Goal: Task Accomplishment & Management: Manage account settings

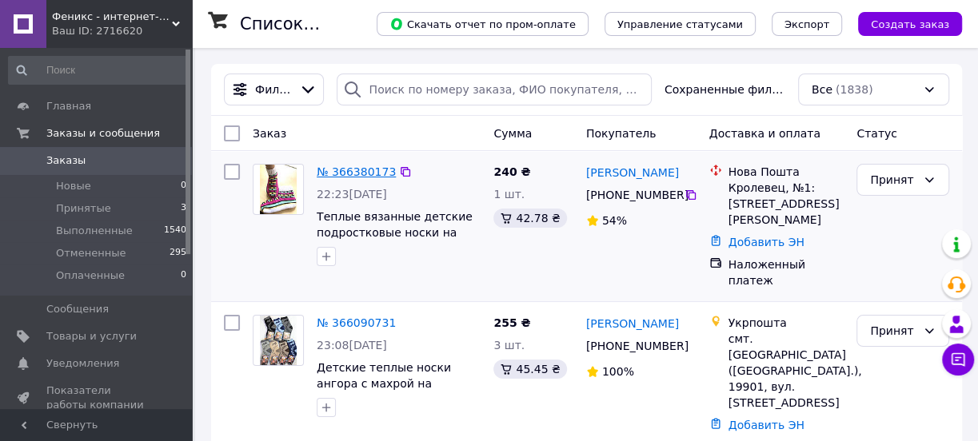
click at [367, 170] on link "№ 366380173" at bounding box center [356, 171] width 79 height 13
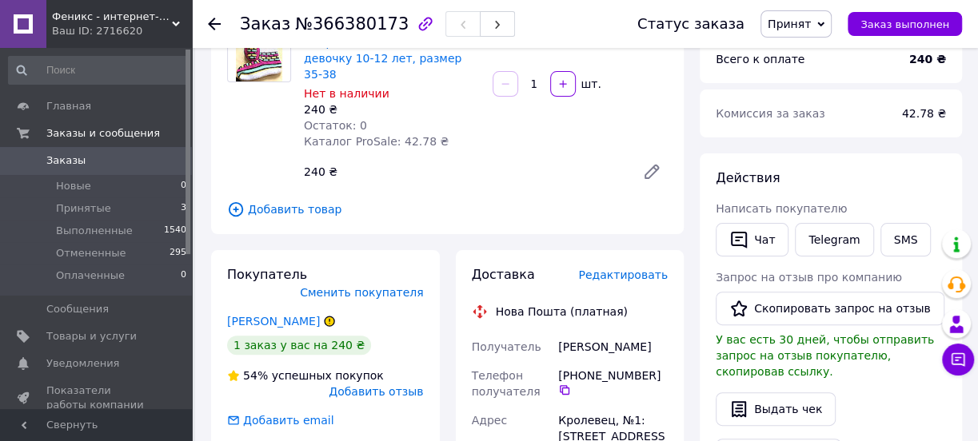
scroll to position [145, 0]
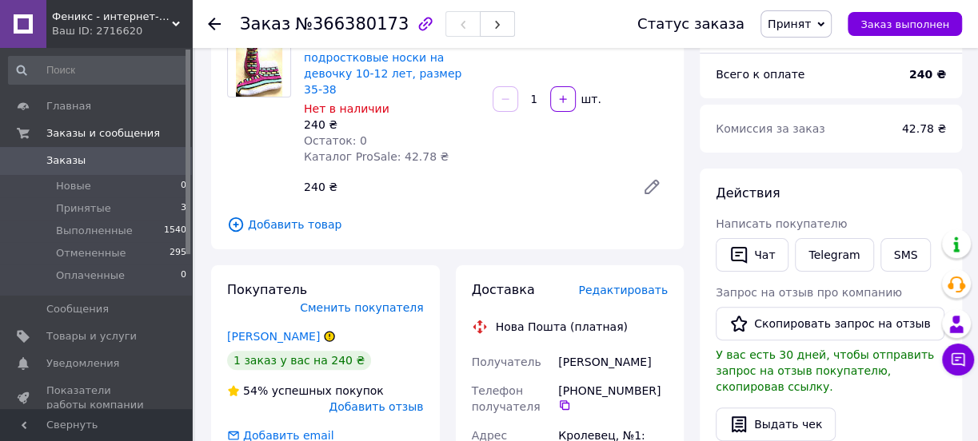
click at [325, 332] on icon at bounding box center [330, 337] width 10 height 10
click at [400, 301] on span "Сменить покупателя" at bounding box center [361, 307] width 123 height 13
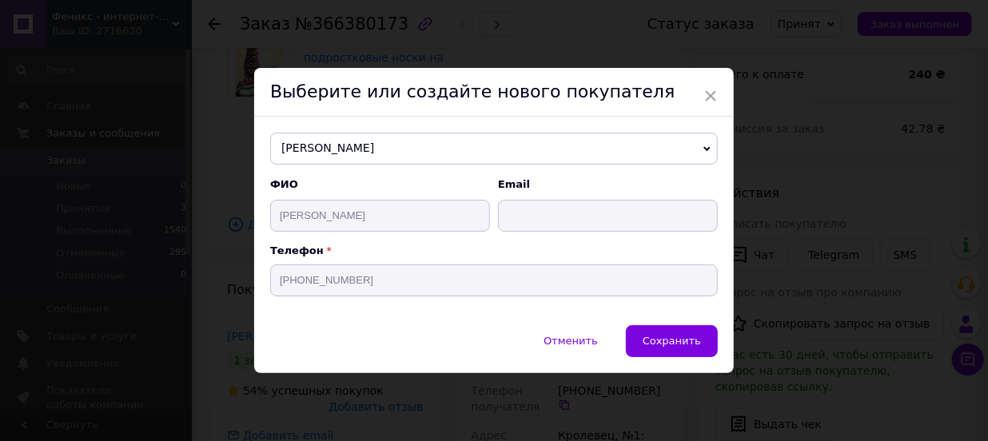
click at [708, 86] on span "×" at bounding box center [711, 95] width 14 height 27
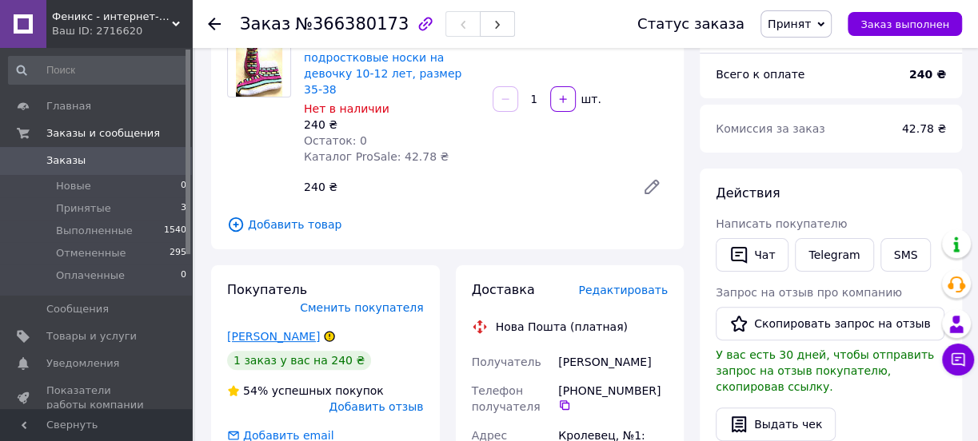
click at [262, 330] on link "Коломієць Яна" at bounding box center [273, 336] width 93 height 13
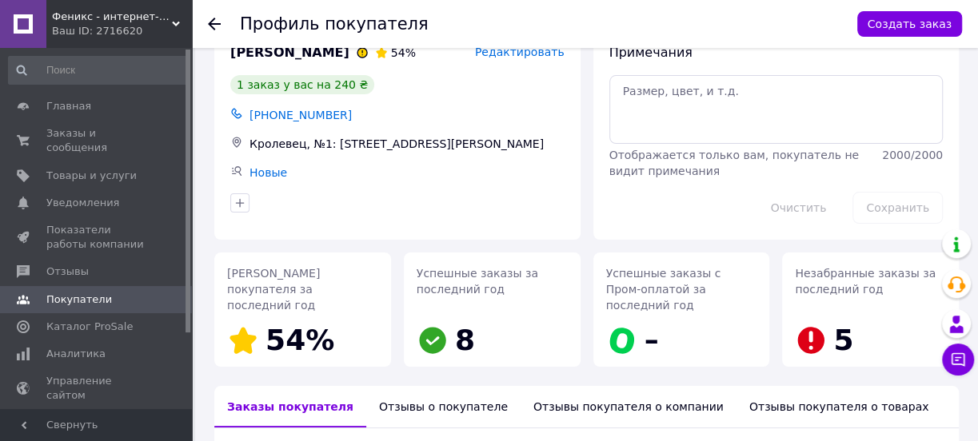
scroll to position [145, 0]
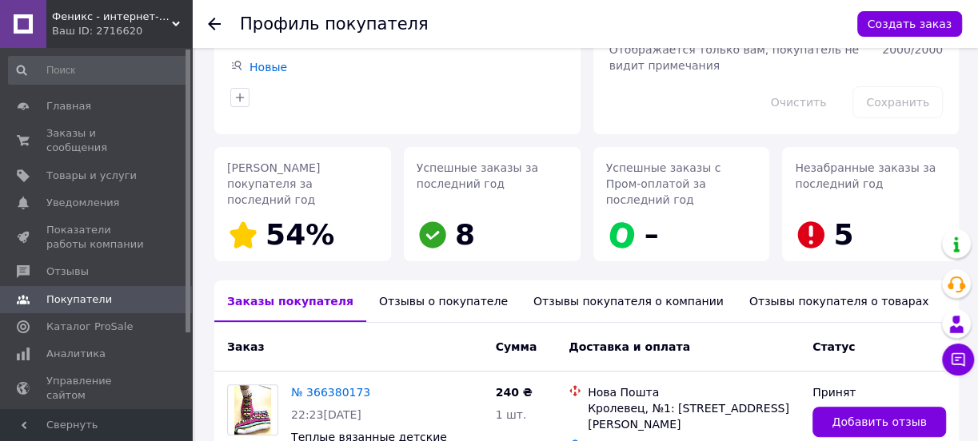
click at [407, 287] on div "Отзывы о покупателе" at bounding box center [443, 302] width 154 height 42
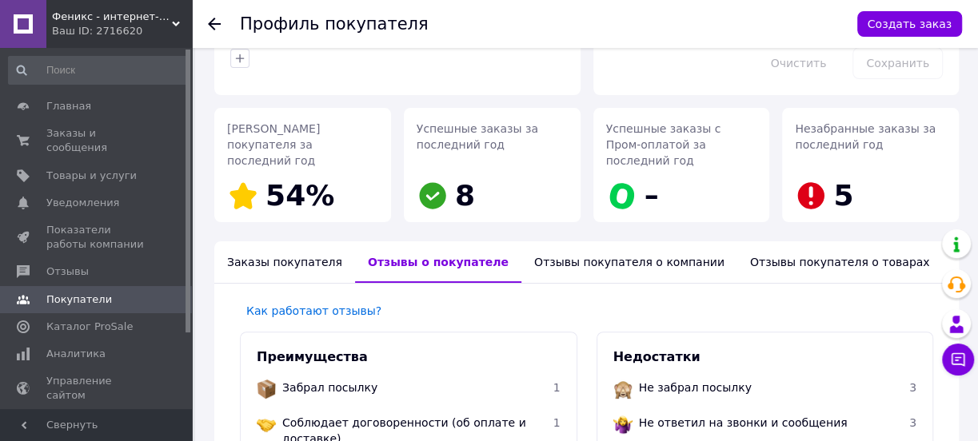
scroll to position [173, 0]
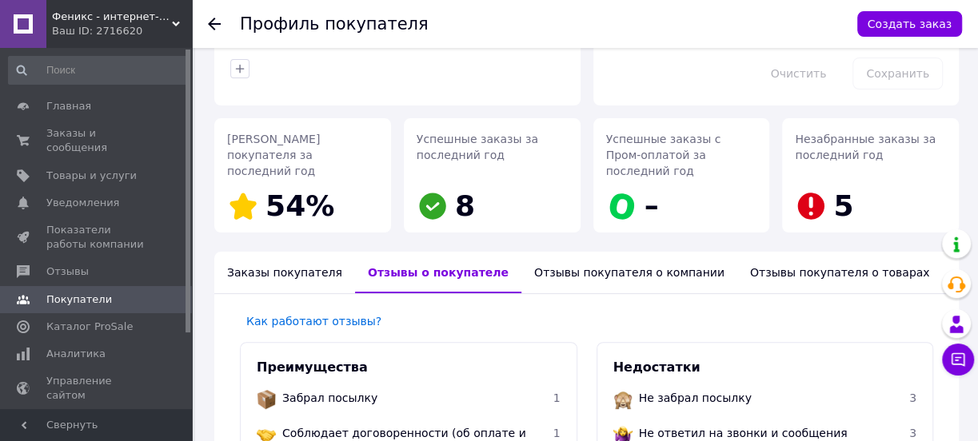
click at [584, 260] on div "Отзывы покупателя о компании" at bounding box center [629, 273] width 216 height 42
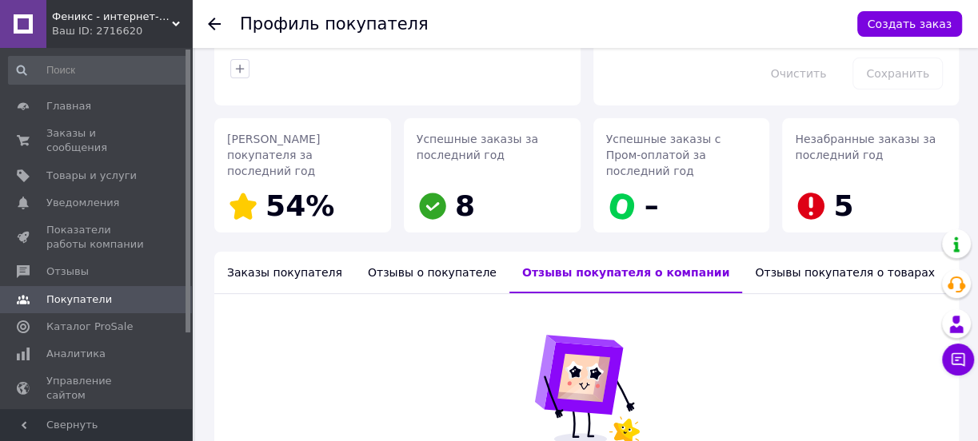
scroll to position [319, 0]
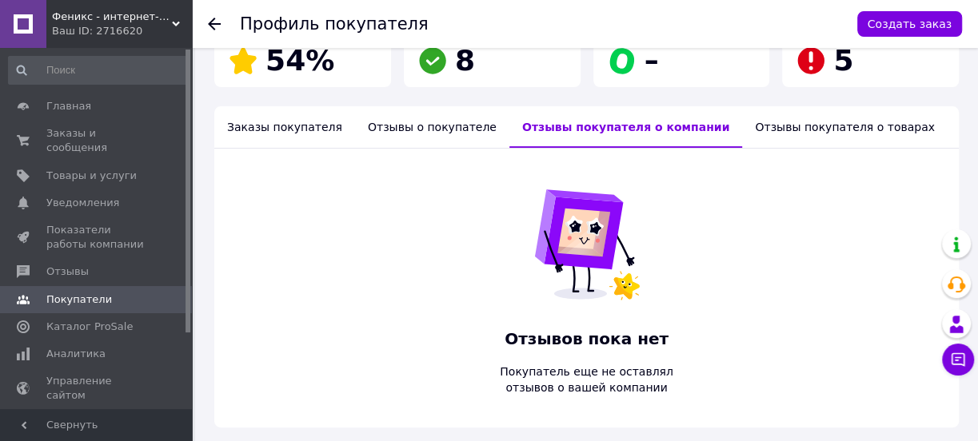
click at [752, 106] on div "Отзывы покупателя о товарах" at bounding box center [844, 127] width 205 height 42
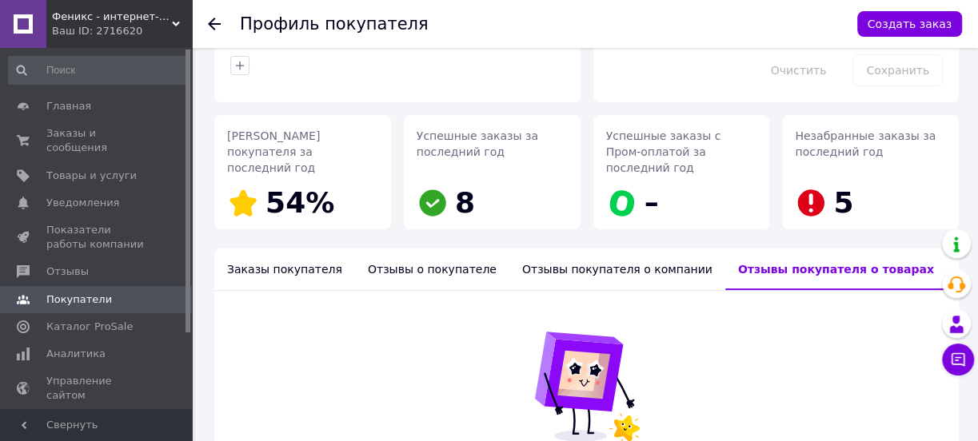
scroll to position [173, 0]
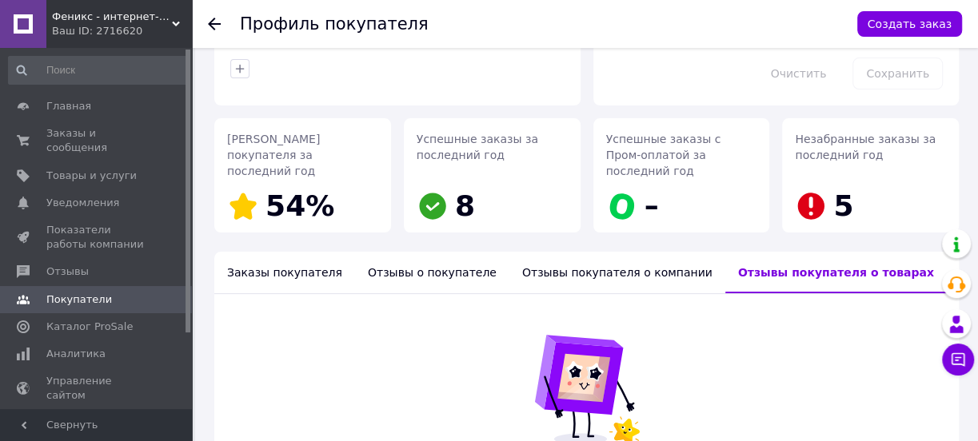
click at [423, 255] on div "Отзывы о покупателе" at bounding box center [432, 273] width 154 height 42
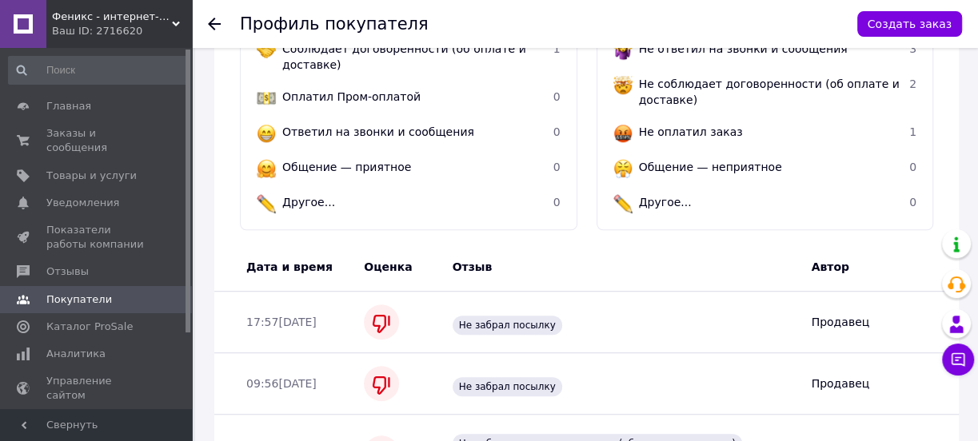
scroll to position [540, 0]
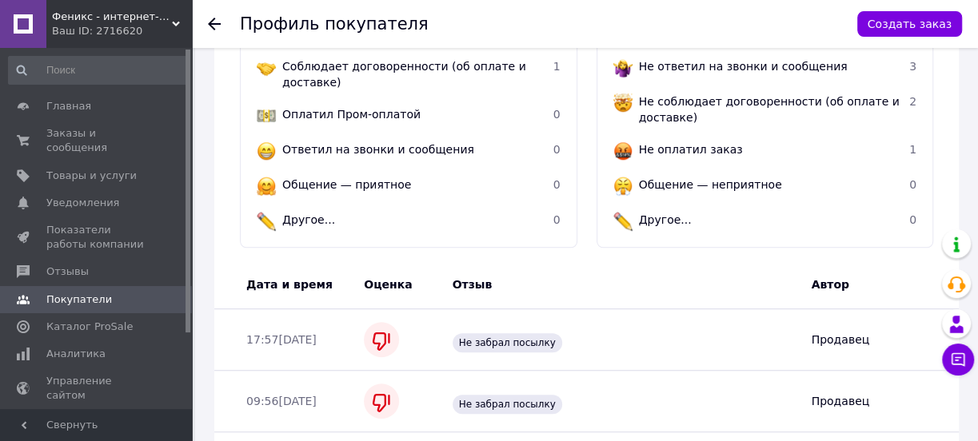
click at [215, 23] on use at bounding box center [214, 24] width 13 height 13
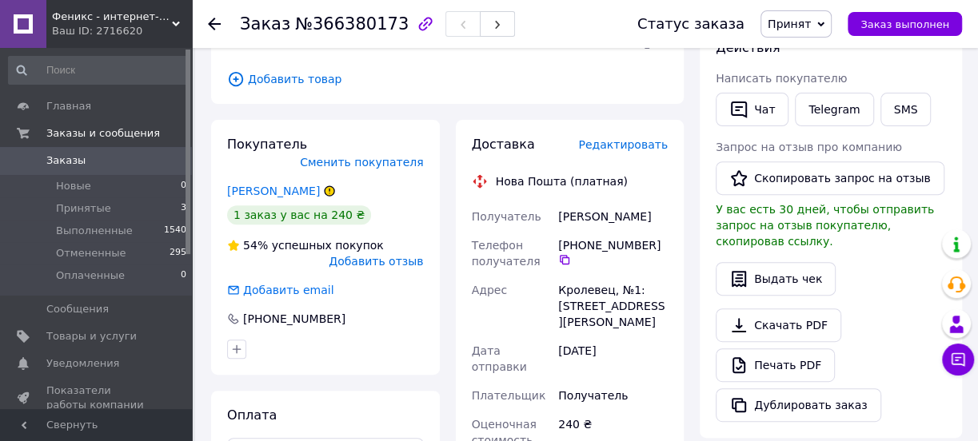
scroll to position [145, 0]
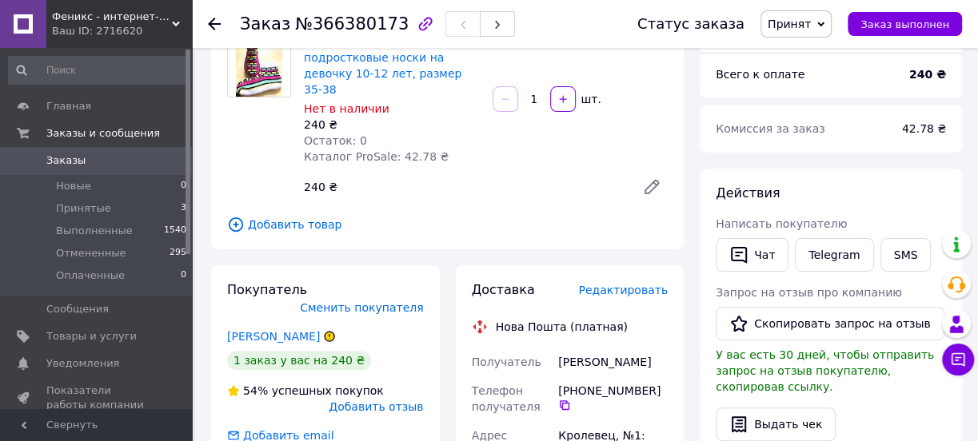
click at [211, 20] on icon at bounding box center [214, 24] width 13 height 13
